Goal: Contribute content

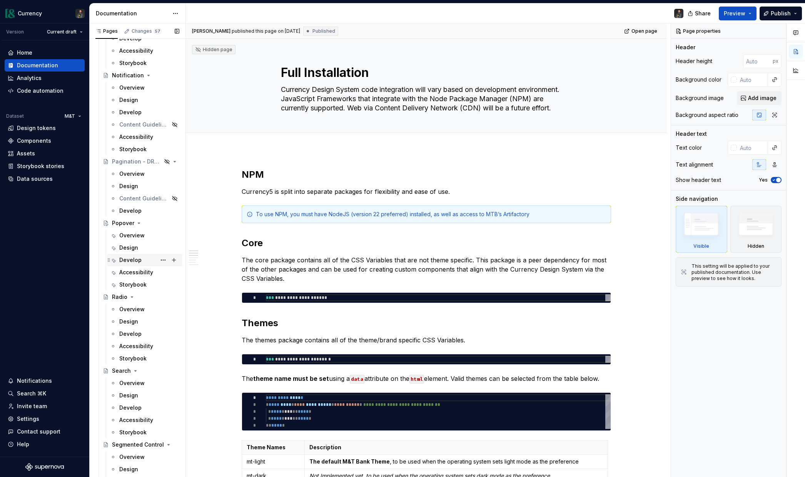
scroll to position [2767, 0]
click at [133, 235] on div "Overview" at bounding box center [131, 237] width 25 height 8
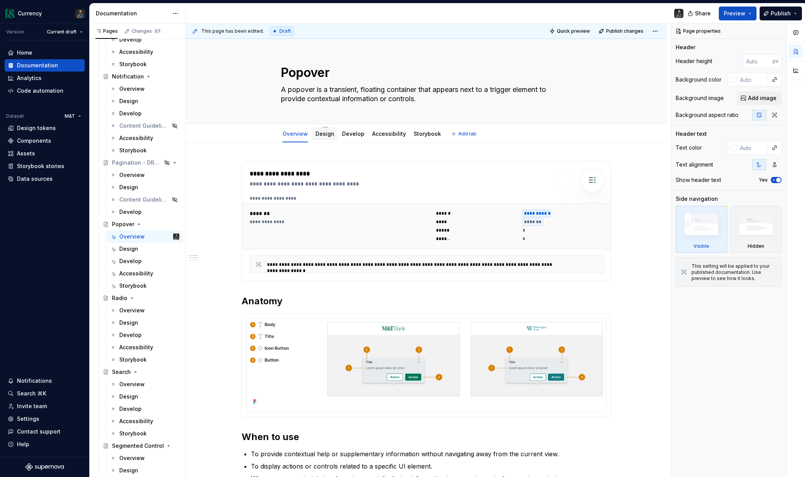
click at [331, 133] on link "Design" at bounding box center [324, 133] width 19 height 7
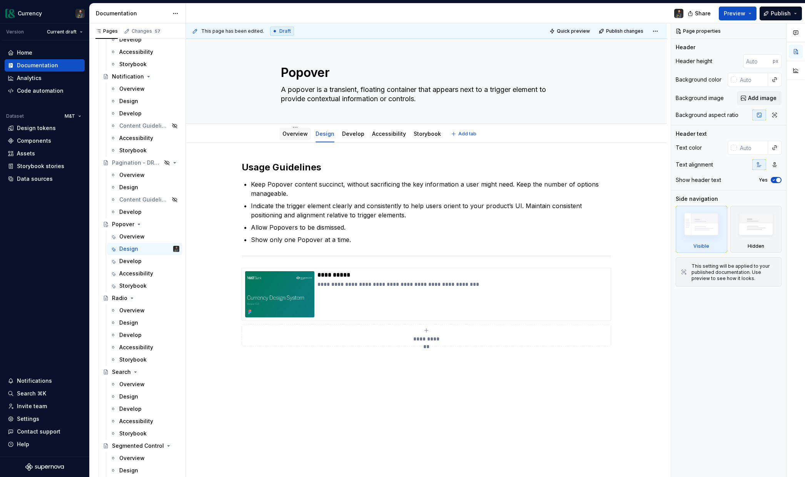
click at [297, 133] on link "Overview" at bounding box center [294, 133] width 25 height 7
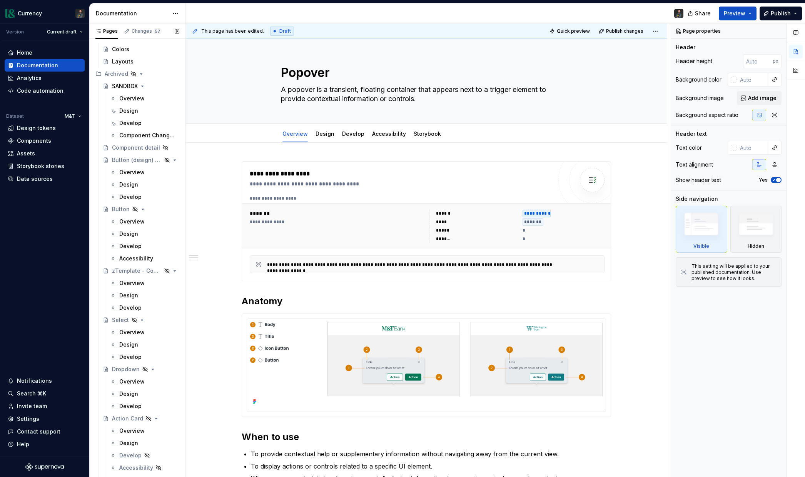
scroll to position [4698, 0]
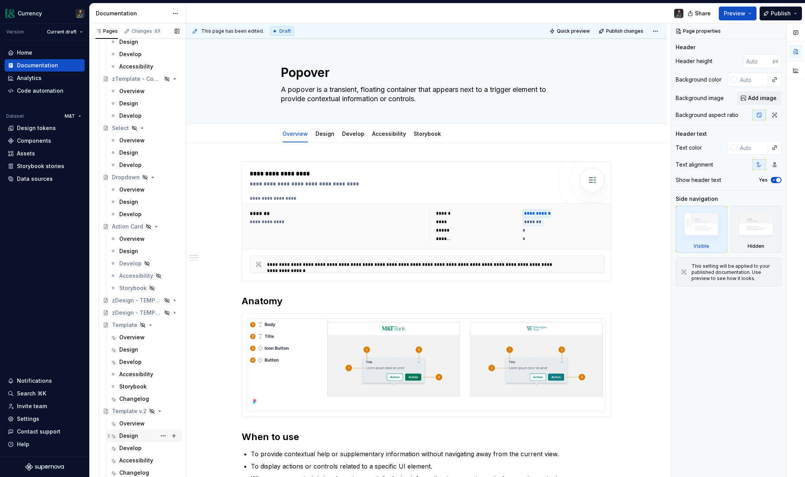
click at [133, 431] on div "Design" at bounding box center [149, 435] width 60 height 11
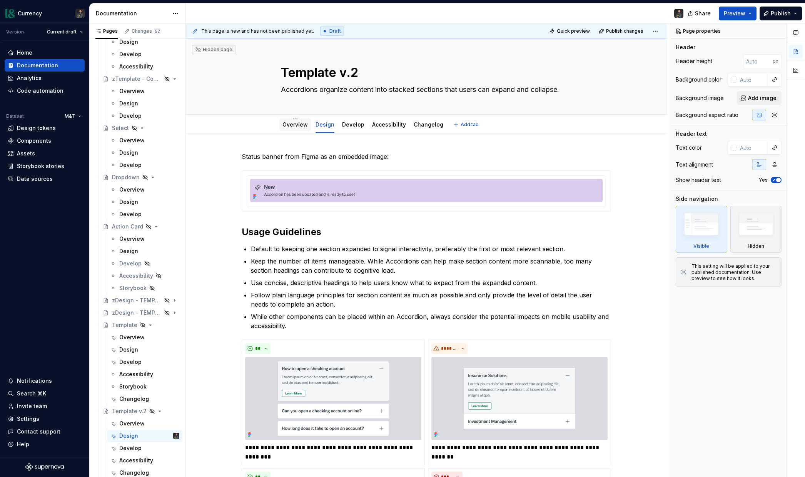
click at [302, 123] on link "Overview" at bounding box center [294, 124] width 25 height 7
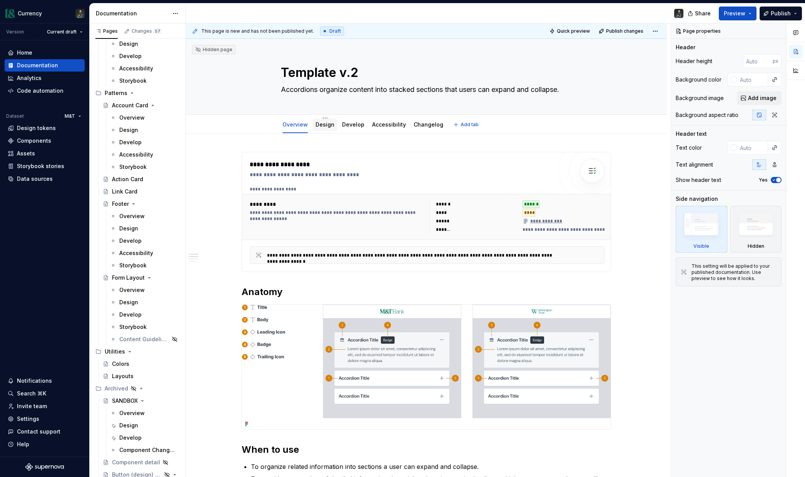
click at [329, 125] on link "Design" at bounding box center [324, 124] width 19 height 7
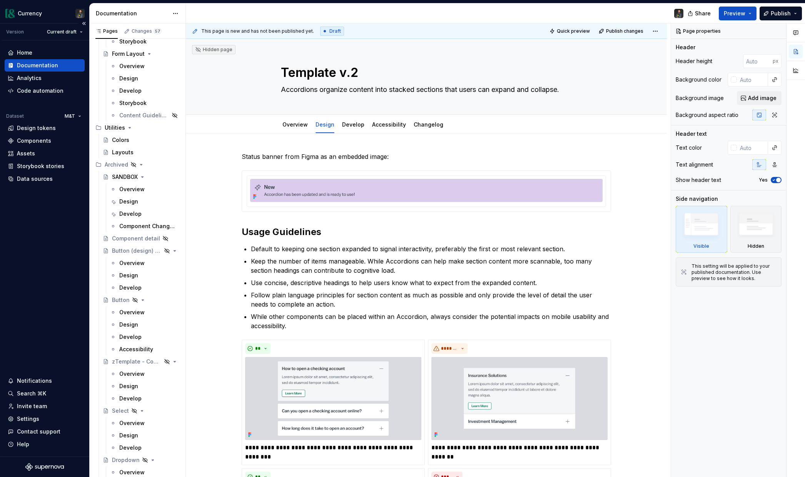
scroll to position [4459, 0]
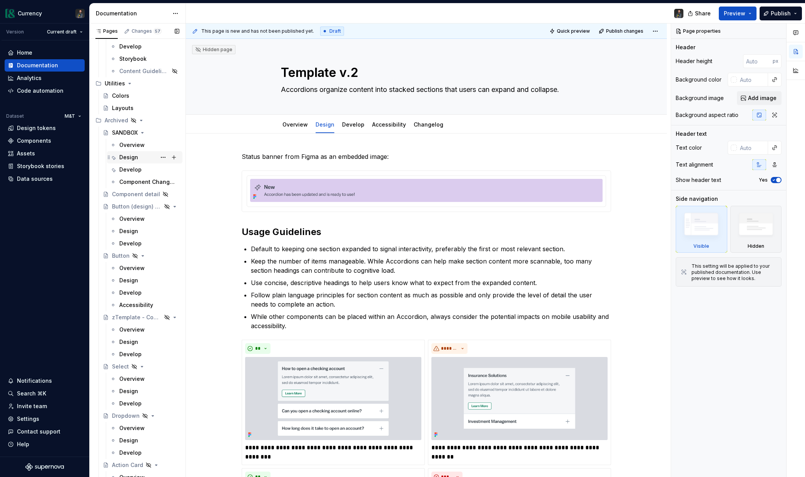
click at [133, 155] on div "Design" at bounding box center [128, 157] width 19 height 8
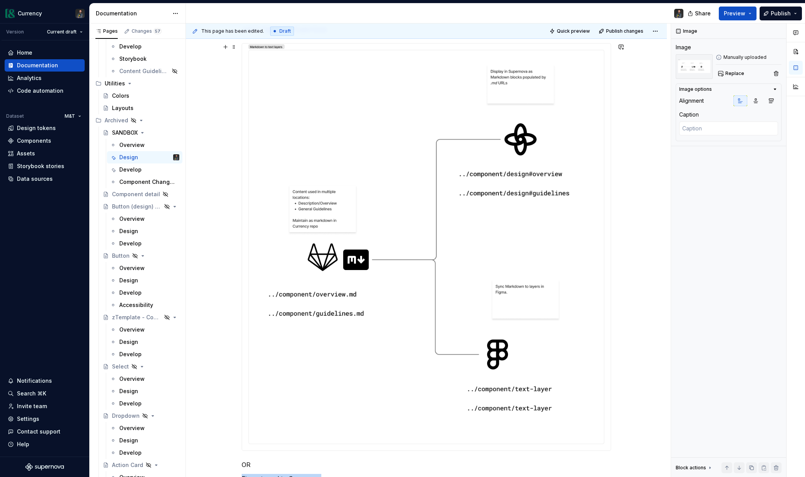
scroll to position [897, 0]
click at [436, 309] on img at bounding box center [426, 247] width 369 height 407
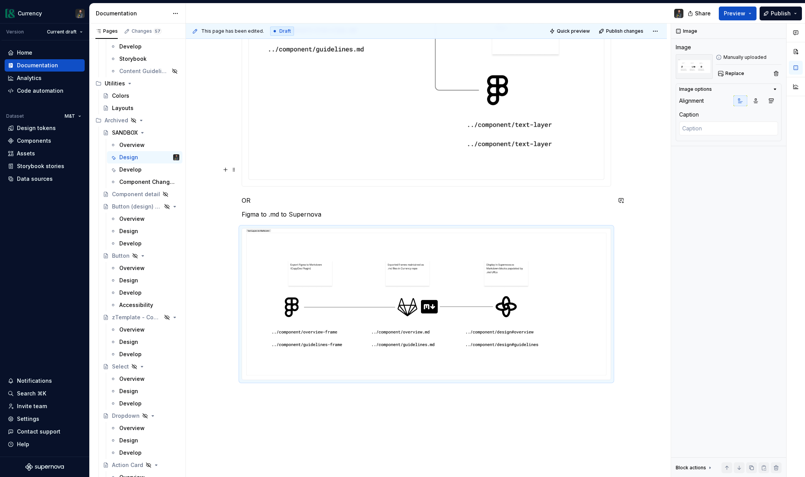
scroll to position [1162, 0]
type textarea "*"
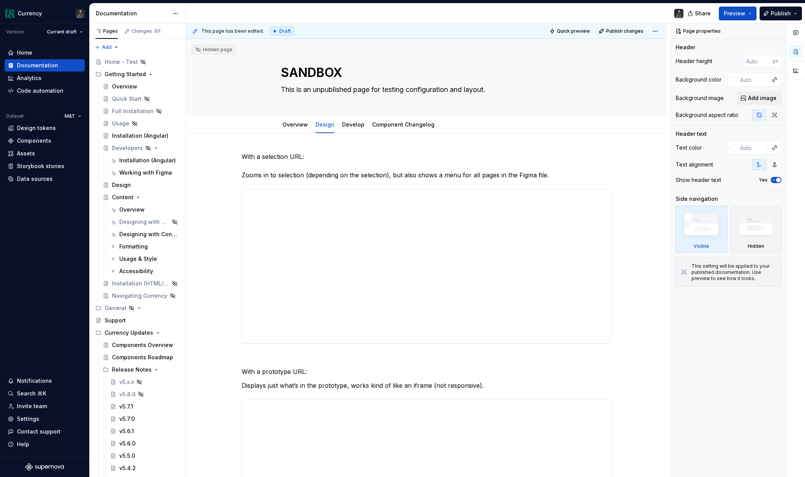
click at [664, 32] on div "This page has been edited. Draft Quick preview Publish changes" at bounding box center [426, 30] width 481 height 15
click at [659, 28] on html "Currency Version Current draft Home Documentation Analytics Code automation Dat…" at bounding box center [402, 238] width 805 height 477
click at [639, 44] on div "Open preview" at bounding box center [634, 46] width 50 height 8
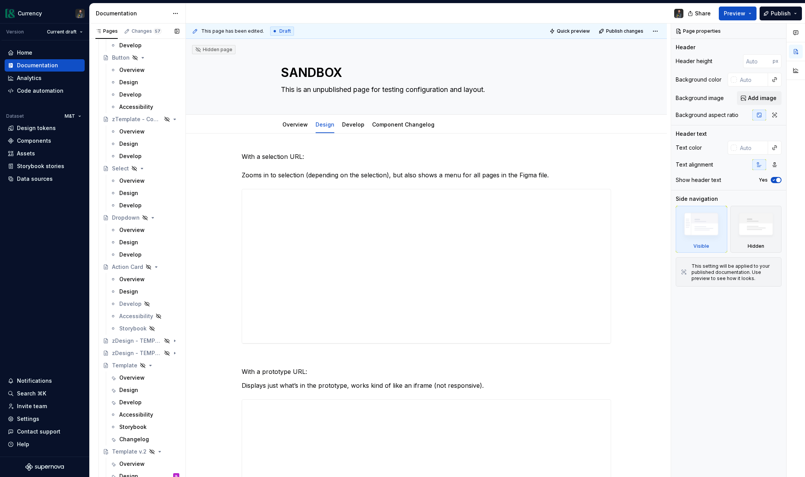
scroll to position [4698, 0]
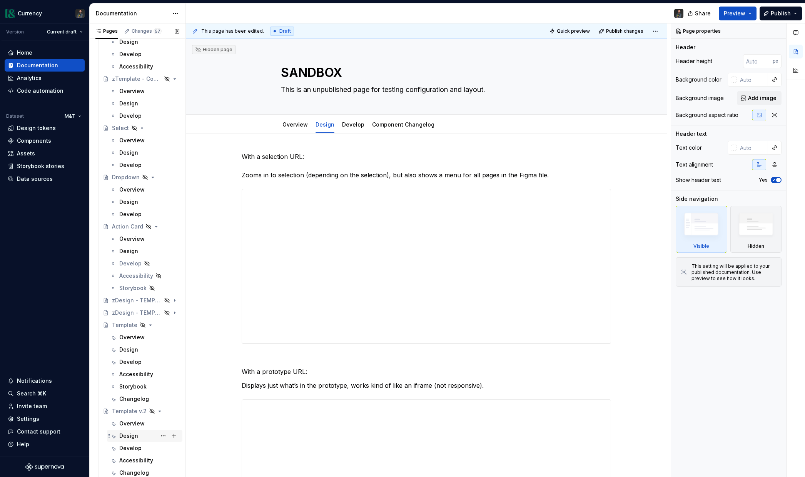
click at [136, 433] on div "Design" at bounding box center [128, 436] width 19 height 8
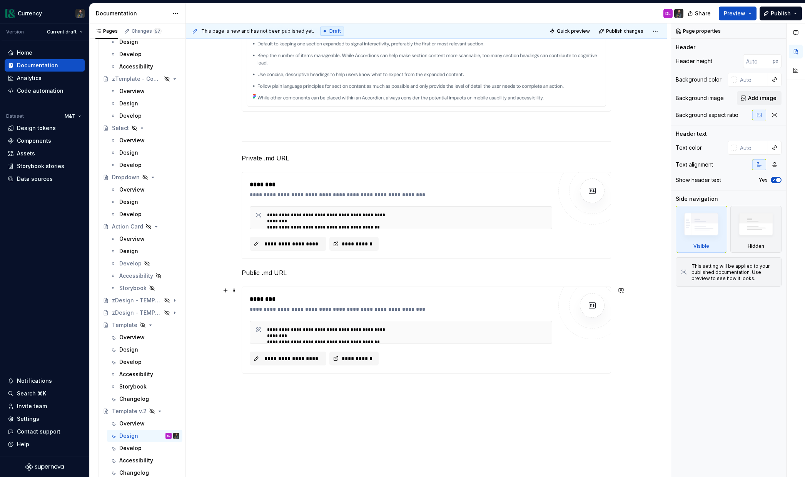
scroll to position [1970, 0]
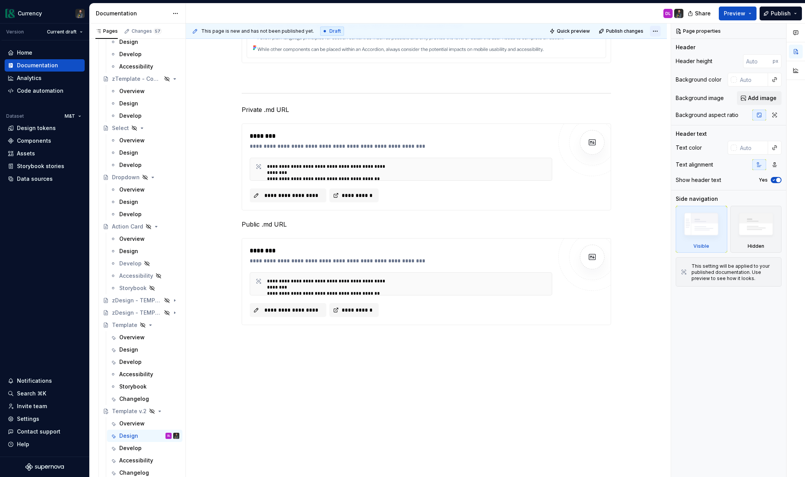
click at [661, 28] on html "Currency Version Current draft Home Documentation Analytics Code automation Dat…" at bounding box center [402, 238] width 805 height 477
click at [638, 45] on div "Open preview" at bounding box center [634, 46] width 50 height 8
type textarea "*"
